Goal: Communication & Community: Answer question/provide support

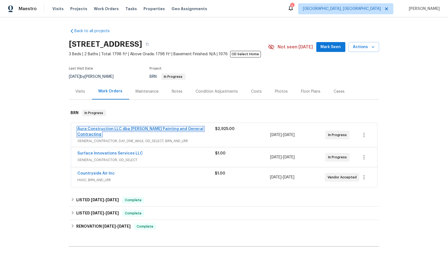
click at [105, 127] on link "Aura Construction LLC dba [PERSON_NAME] Painting and General Contracting" at bounding box center [141, 131] width 126 height 9
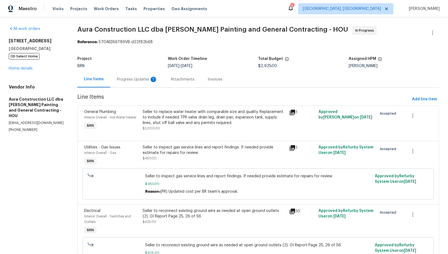
click at [145, 78] on div "Progress Updates 1" at bounding box center [137, 79] width 41 height 5
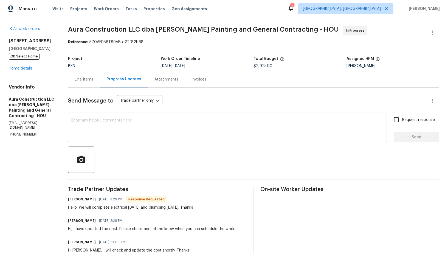
click at [115, 132] on textarea at bounding box center [227, 127] width 312 height 19
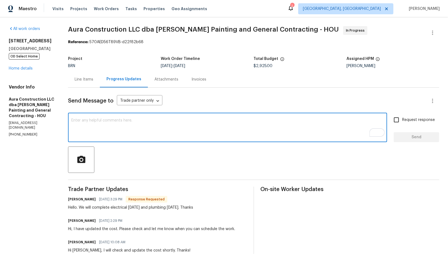
click at [121, 146] on div at bounding box center [253, 159] width 371 height 26
click at [115, 134] on textarea "To enrich screen reader interactions, please activate Accessibility in Grammarl…" at bounding box center [227, 127] width 312 height 19
type textarea "W"
type textarea "Do we need to pull permit for the water heater work?"
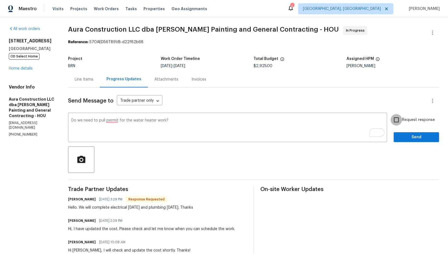
click at [396, 117] on input "Request response" at bounding box center [397, 120] width 12 height 12
checkbox input "true"
click at [109, 120] on textarea "Do we need to pull permit for the water heater work?" at bounding box center [227, 127] width 312 height 19
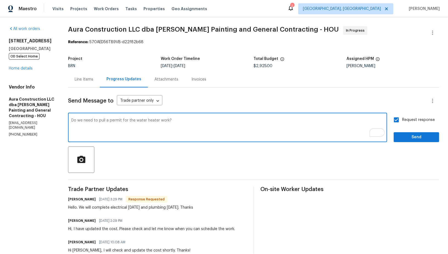
type textarea "Do we need to pull a permit for the water heater work?"
click at [406, 142] on div "Send Message to Trade partner only Trade partner only ​ Do we need to pull a pe…" at bounding box center [253, 246] width 371 height 317
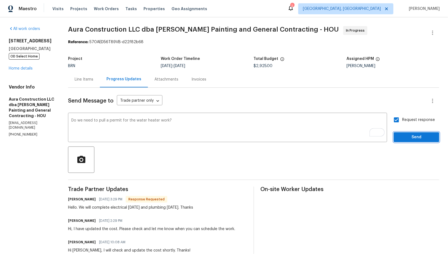
click at [401, 138] on span "Send" at bounding box center [416, 137] width 37 height 7
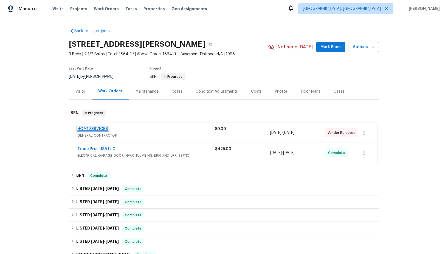
click at [94, 129] on link "HOM1 SERVICES" at bounding box center [93, 129] width 30 height 4
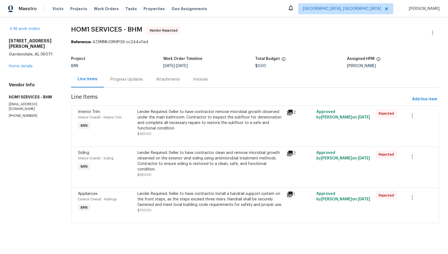
click at [123, 72] on div "Progress Updates" at bounding box center [127, 79] width 46 height 16
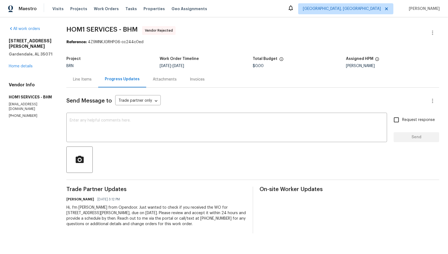
click at [81, 83] on div "Line Items" at bounding box center [82, 79] width 32 height 16
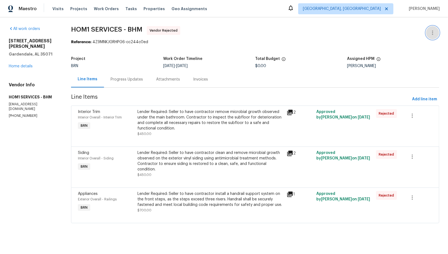
click at [433, 29] on button "button" at bounding box center [432, 32] width 13 height 13
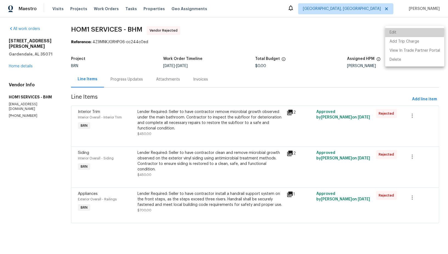
click at [405, 32] on li "Edit" at bounding box center [414, 32] width 59 height 9
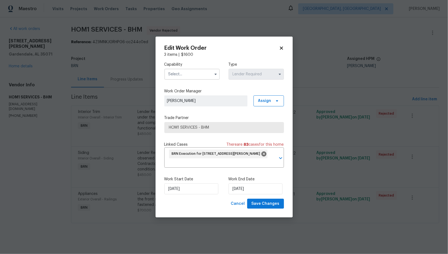
click at [204, 74] on input "text" at bounding box center [191, 74] width 55 height 11
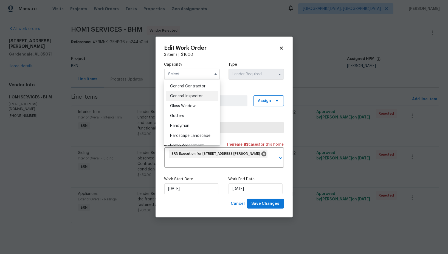
scroll to position [261, 0]
click at [187, 86] on span "General Contractor" at bounding box center [187, 87] width 35 height 4
type input "General Contractor"
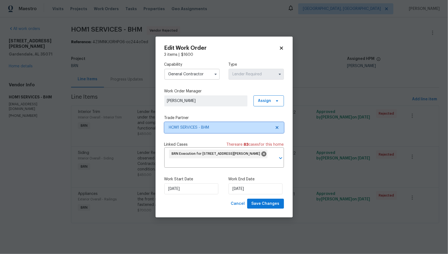
click at [278, 126] on icon at bounding box center [276, 127] width 3 height 3
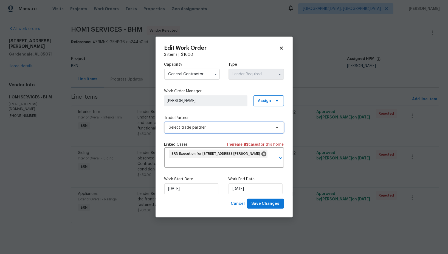
click at [258, 126] on span "Select trade partner" at bounding box center [220, 127] width 102 height 5
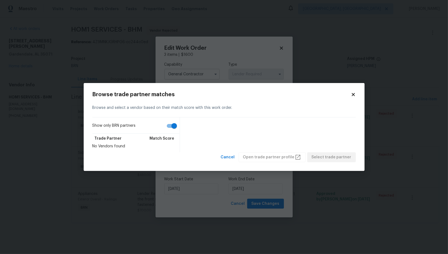
click at [173, 128] on input "Show only BRN partners" at bounding box center [174, 125] width 31 height 10
checkbox input "false"
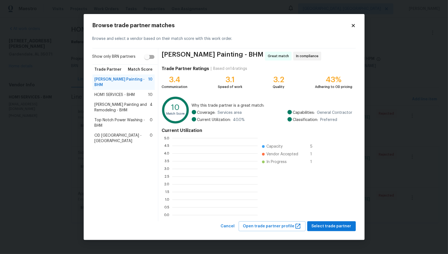
scroll to position [1, 0]
click at [331, 227] on span "Select trade partner" at bounding box center [332, 226] width 40 height 7
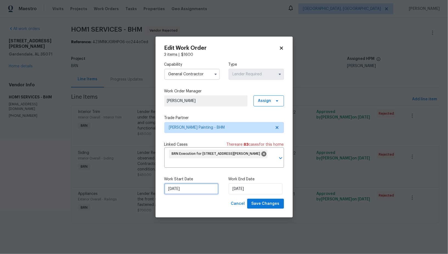
click at [188, 192] on input "[DATE]" at bounding box center [191, 188] width 54 height 11
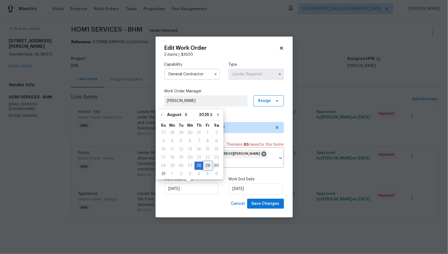
click at [206, 164] on div "29" at bounding box center [207, 166] width 9 height 8
type input "[DATE]"
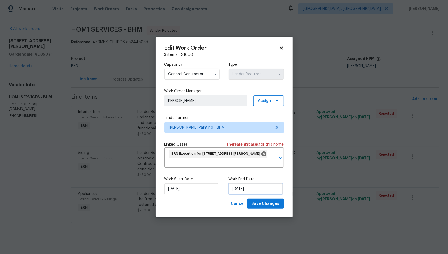
click at [258, 188] on input "[DATE]" at bounding box center [256, 188] width 54 height 11
select select "8"
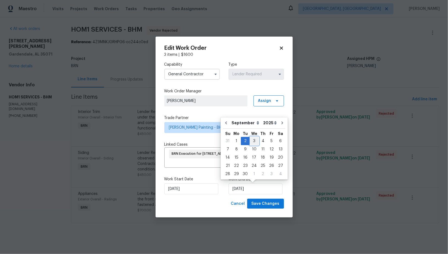
click at [251, 142] on div "3" at bounding box center [254, 141] width 9 height 8
type input "[DATE]"
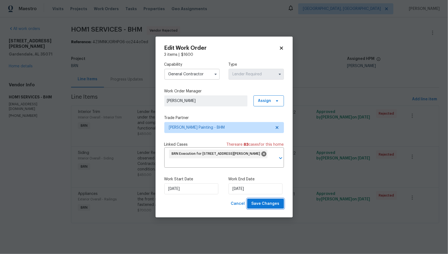
click at [255, 207] on button "Save Changes" at bounding box center [265, 203] width 37 height 10
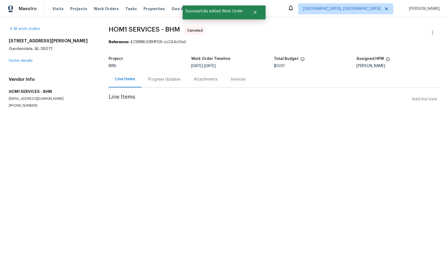
click at [133, 91] on section "HOM1 SERVICES - BHM Canceled Reference: 4Z9MNKJGRHPG6-cc244c0ed Project BRN Wor…" at bounding box center [274, 73] width 331 height 95
click at [156, 82] on div "Progress Updates" at bounding box center [165, 79] width 46 height 16
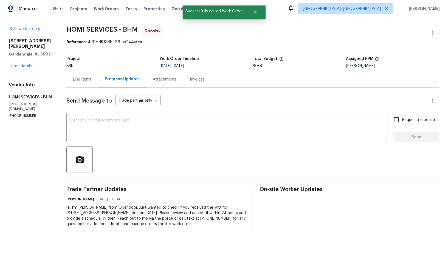
drag, startPoint x: 63, startPoint y: 206, endPoint x: 191, endPoint y: 223, distance: 128.5
click at [191, 223] on div "All work orders [STREET_ADDRESS][PERSON_NAME] Home details Vendor Info HOM1 SER…" at bounding box center [224, 129] width 448 height 224
copy div "Hi, I'm [PERSON_NAME] from Opendoor. Just wanted to check if you received the W…"
click at [14, 65] on link "Home details" at bounding box center [21, 66] width 24 height 4
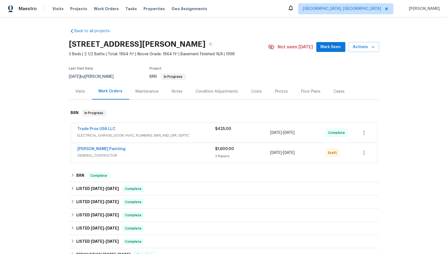
click at [96, 150] on span "[PERSON_NAME] Painting" at bounding box center [102, 148] width 48 height 5
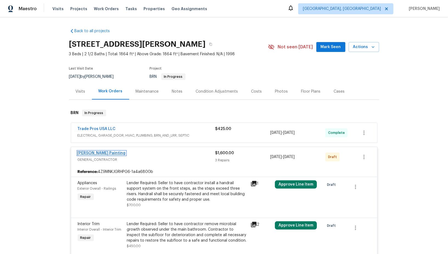
click at [89, 153] on link "[PERSON_NAME] Painting" at bounding box center [102, 153] width 48 height 4
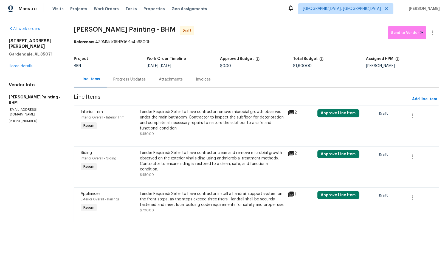
click at [125, 70] on div "Project BRN Work Order Timeline [DATE] - [DATE] Approved Budget $0.00 Total Bud…" at bounding box center [256, 62] width 365 height 18
click at [152, 83] on div "Progress Updates" at bounding box center [130, 79] width 46 height 16
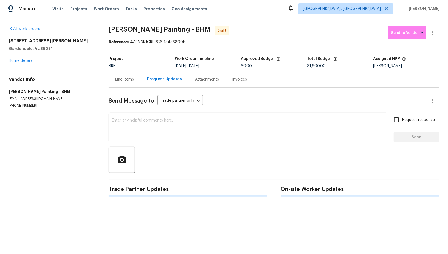
click at [166, 142] on div "Send Message to Trade partner only Trade partner only ​ x ​ Request response Se…" at bounding box center [274, 142] width 331 height 109
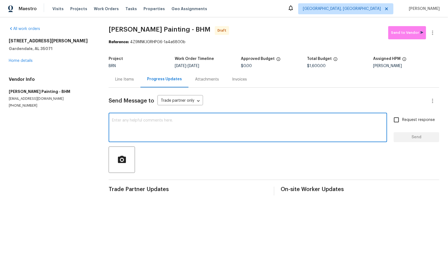
click at [182, 133] on textarea at bounding box center [248, 127] width 272 height 19
paste textarea "Hi, I'm [PERSON_NAME] from Opendoor. Just wanted to check if you received the W…"
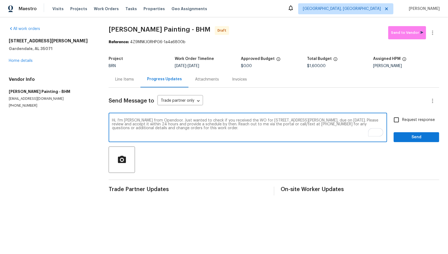
click at [364, 119] on textarea "Hi, I'm [PERSON_NAME] from Opendoor. Just wanted to check if you received the W…" at bounding box center [248, 127] width 272 height 19
type textarea "Hi, I'm [PERSON_NAME] from Opendoor. Just wanted to check if you received the W…"
click at [401, 119] on input "Request response" at bounding box center [397, 120] width 12 height 12
checkbox input "true"
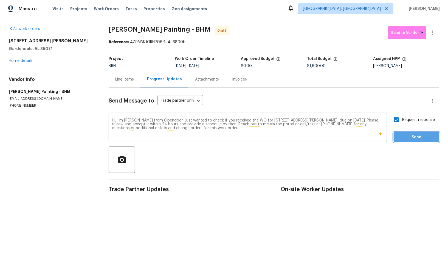
click at [402, 135] on span "Send" at bounding box center [416, 137] width 37 height 7
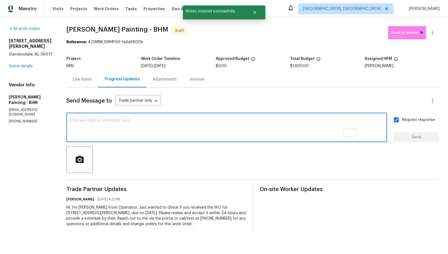
click at [145, 130] on textarea "To enrich screen reader interactions, please activate Accessibility in Grammarl…" at bounding box center [227, 127] width 314 height 19
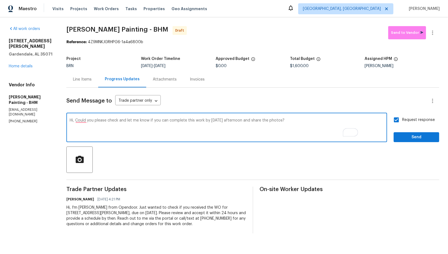
click at [274, 120] on textarea "Hi, Could you please check and let me know if you can complete this work by [DA…" at bounding box center [227, 127] width 314 height 19
type textarea "Hi, Could you please check and let me know if you can complete this work by [DA…"
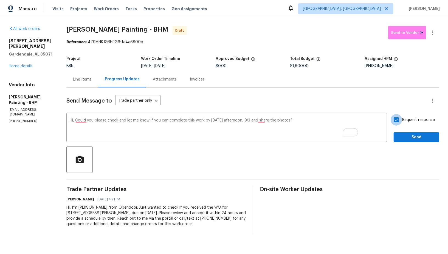
click at [398, 122] on input "Request response" at bounding box center [397, 120] width 12 height 12
checkbox input "true"
click at [403, 137] on span "Send" at bounding box center [416, 137] width 37 height 7
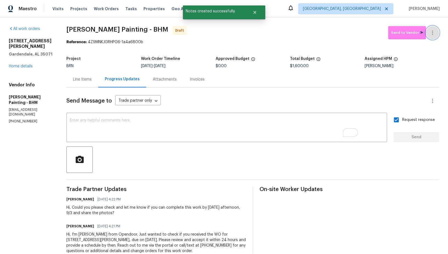
click at [432, 32] on icon "button" at bounding box center [432, 32] width 7 height 7
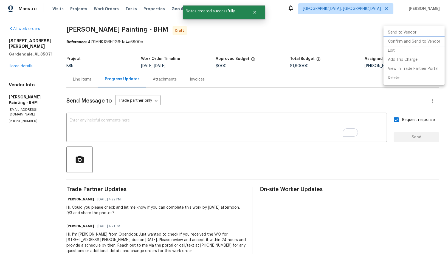
click at [430, 43] on li "Confirm and Send to Vendor" at bounding box center [414, 41] width 61 height 9
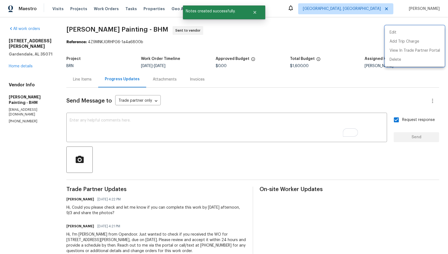
click at [108, 75] on div at bounding box center [224, 127] width 448 height 254
click at [98, 75] on div "Line Items" at bounding box center [82, 79] width 32 height 16
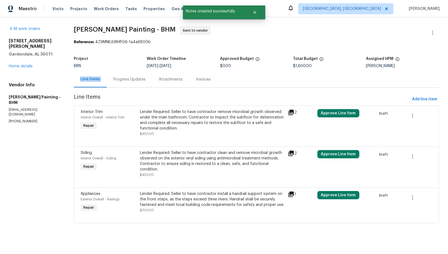
click at [107, 75] on div "Line Items" at bounding box center [90, 79] width 33 height 16
click at [24, 64] on link "Home details" at bounding box center [21, 66] width 24 height 4
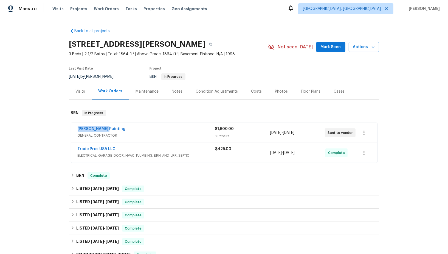
drag, startPoint x: 111, startPoint y: 128, endPoint x: 75, endPoint y: 128, distance: 35.4
click at [75, 128] on div "[PERSON_NAME] Painting GENERAL_CONTRACTOR $1,600.00 3 Repairs [DATE] - [DATE] S…" at bounding box center [224, 133] width 306 height 20
copy link "[PERSON_NAME] Painting"
